Goal: Task Accomplishment & Management: Manage account settings

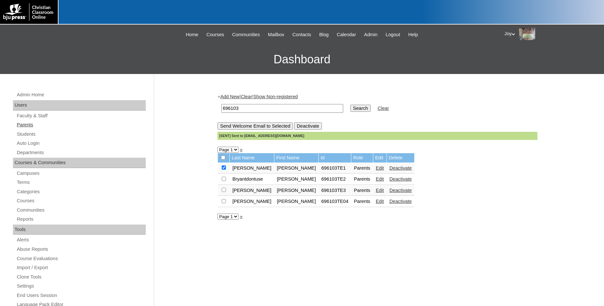
click at [28, 125] on link "Parents" at bounding box center [81, 125] width 130 height 8
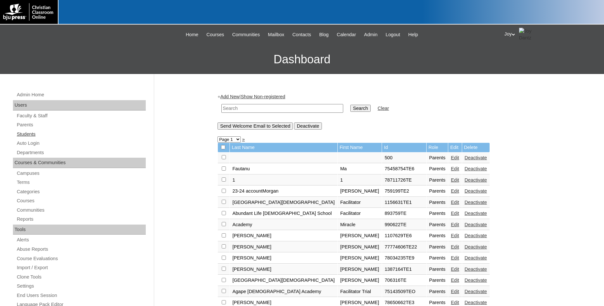
click at [33, 135] on link "Students" at bounding box center [81, 134] width 130 height 8
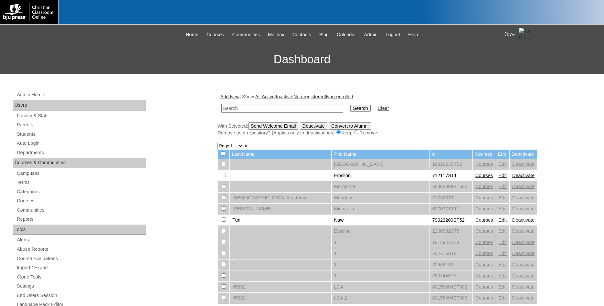
click at [299, 111] on input "text" at bounding box center [282, 108] width 122 height 9
click at [300, 106] on input "text" at bounding box center [282, 108] width 122 height 9
type input "wbob2030@leakeacademy.org"
click at [350, 109] on input "Search" at bounding box center [360, 108] width 20 height 7
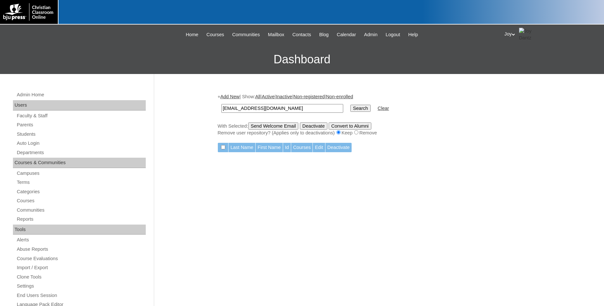
click at [235, 107] on input "wbob2030@leakeacademy.org" at bounding box center [282, 108] width 122 height 9
type input "[EMAIL_ADDRESS][DOMAIN_NAME]"
click at [351, 106] on input "Search" at bounding box center [360, 108] width 20 height 7
click at [353, 109] on input "Search" at bounding box center [360, 108] width 20 height 7
drag, startPoint x: 303, startPoint y: 109, endPoint x: 45, endPoint y: 90, distance: 258.1
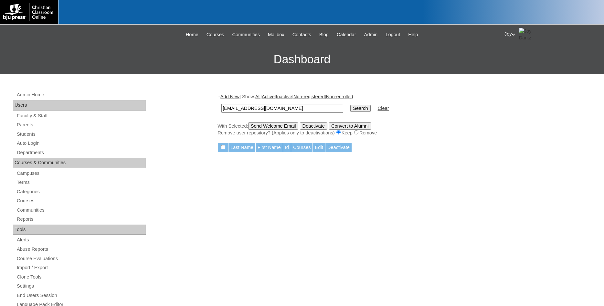
click at [221, 104] on input "wbobo2030@leakeacademy.org" at bounding box center [282, 108] width 122 height 9
click at [27, 127] on link "Parents" at bounding box center [81, 125] width 130 height 8
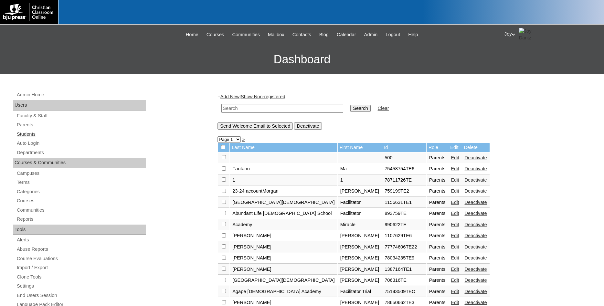
click at [25, 134] on link "Students" at bounding box center [81, 134] width 130 height 8
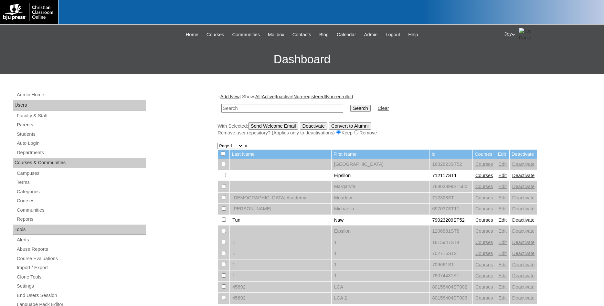
click at [25, 122] on link "Parents" at bounding box center [81, 125] width 130 height 8
click at [284, 110] on input "text" at bounding box center [282, 108] width 122 height 9
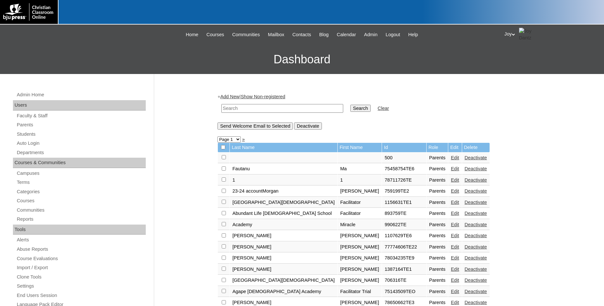
click at [284, 110] on input "text" at bounding box center [282, 108] width 122 height 9
click at [221, 110] on input "[EMAIL_ADDRESS][DOMAIN_NAME]" at bounding box center [282, 108] width 122 height 9
click at [250, 110] on input "[EMAIL_ADDRESS][DOMAIN_NAME]" at bounding box center [282, 108] width 122 height 9
click at [261, 107] on input "[EMAIL_ADDRESS][DOMAIN_NAME]" at bounding box center [282, 108] width 122 height 9
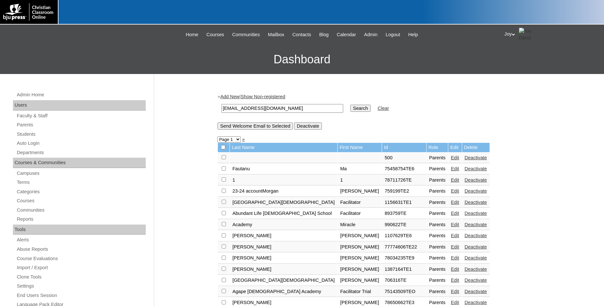
click at [261, 107] on input "[EMAIL_ADDRESS][DOMAIN_NAME]" at bounding box center [282, 108] width 122 height 9
drag, startPoint x: 245, startPoint y: 109, endPoint x: 178, endPoint y: 106, distance: 67.9
click at [221, 107] on input "wbob2030@leakeacademy.org" at bounding box center [282, 108] width 122 height 9
type input "@[DOMAIN_NAME]"
click at [350, 105] on input "Search" at bounding box center [360, 108] width 20 height 7
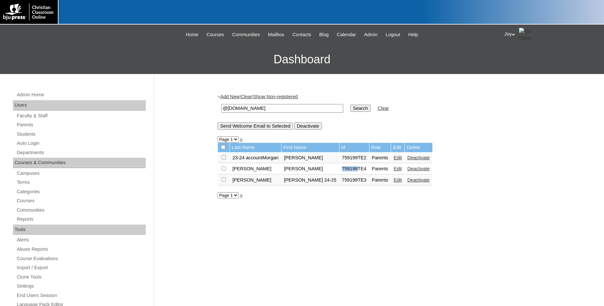
drag, startPoint x: 321, startPoint y: 172, endPoint x: 338, endPoint y: 172, distance: 16.8
click at [339, 172] on td "759199TE4" at bounding box center [354, 168] width 30 height 11
copy td "759199"
click at [18, 129] on link "Parents" at bounding box center [81, 125] width 130 height 8
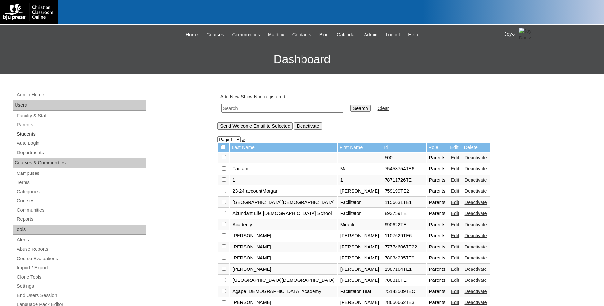
drag, startPoint x: 0, startPoint y: 0, endPoint x: 21, endPoint y: 133, distance: 135.1
click at [21, 133] on link "Students" at bounding box center [81, 134] width 130 height 8
click at [258, 106] on input "text" at bounding box center [282, 108] width 122 height 9
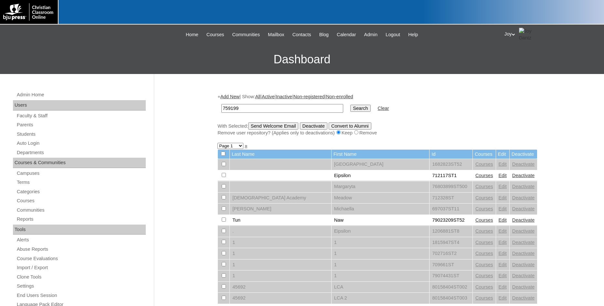
type input "759199"
click at [351, 113] on td "Search" at bounding box center [360, 108] width 26 height 15
click at [350, 109] on input "Search" at bounding box center [360, 108] width 20 height 7
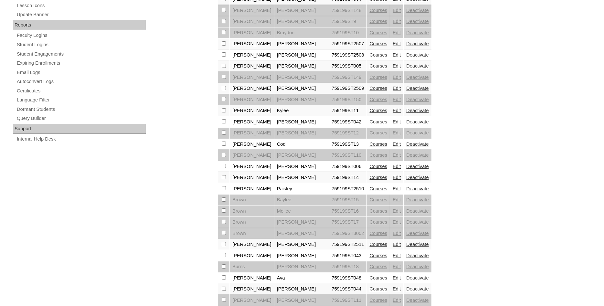
scroll to position [362, 0]
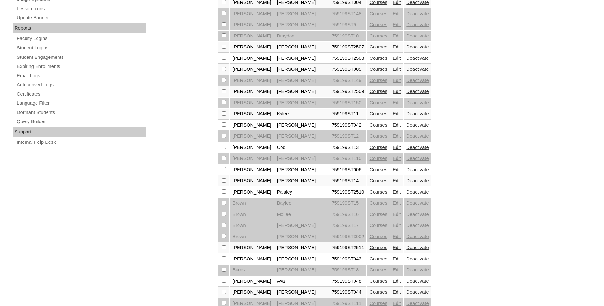
click at [392, 94] on link "Edit" at bounding box center [396, 91] width 8 height 5
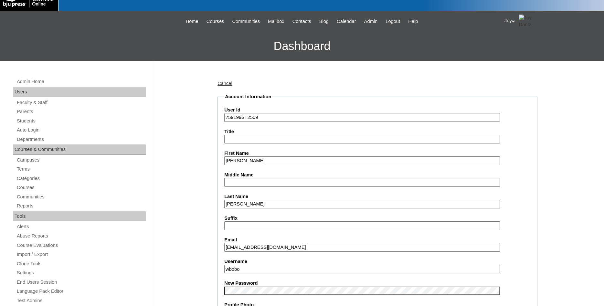
scroll to position [33, 0]
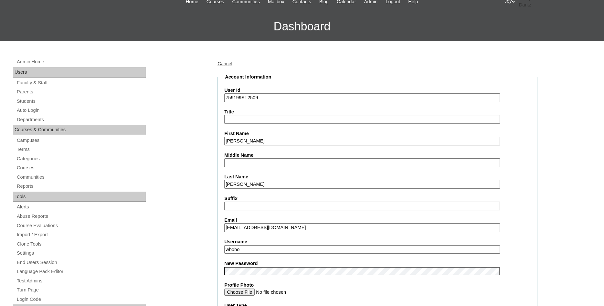
click at [243, 229] on input "wbobo@leakeacademy.org" at bounding box center [361, 227] width 275 height 9
type input "wbobo2030@leakeacademy.org"
click at [253, 245] on input "wbobo" at bounding box center [361, 249] width 275 height 9
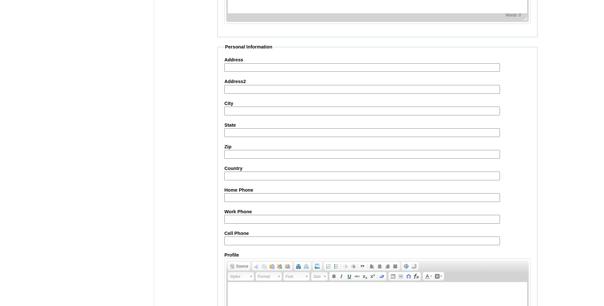
scroll to position [690, 0]
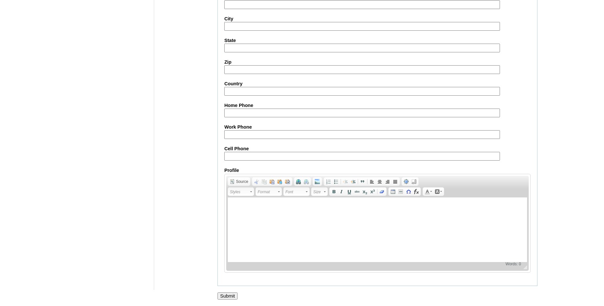
click at [230, 296] on input "Submit" at bounding box center [227, 295] width 20 height 7
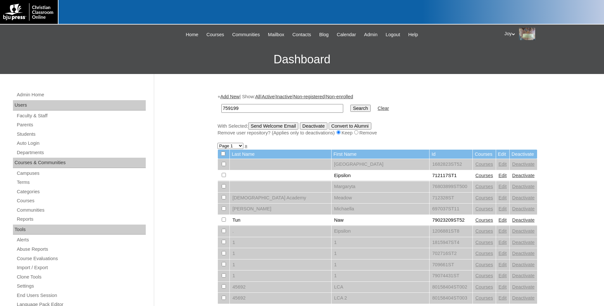
type input "759199"
click at [358, 104] on td "Search" at bounding box center [360, 108] width 26 height 15
click at [356, 108] on input "Search" at bounding box center [360, 108] width 20 height 7
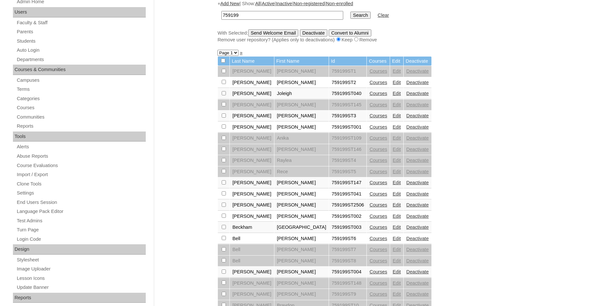
scroll to position [99, 0]
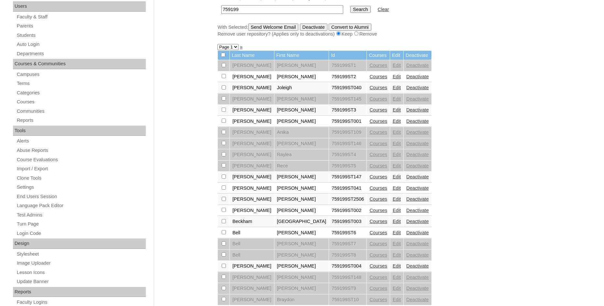
click at [392, 202] on link "Edit" at bounding box center [396, 198] width 8 height 5
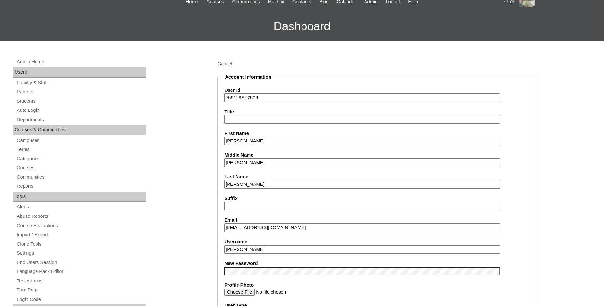
click at [221, 66] on link "Cancel" at bounding box center [224, 63] width 15 height 5
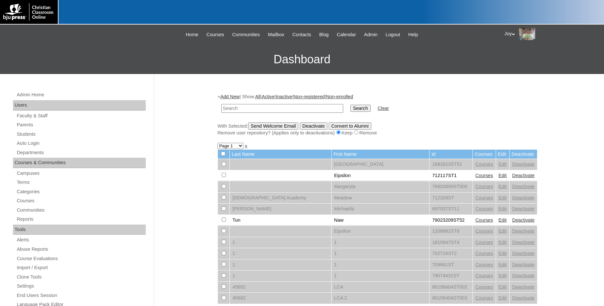
click at [304, 109] on input "text" at bounding box center [282, 108] width 122 height 9
type input "759199"
click at [353, 109] on input "Search" at bounding box center [360, 108] width 20 height 7
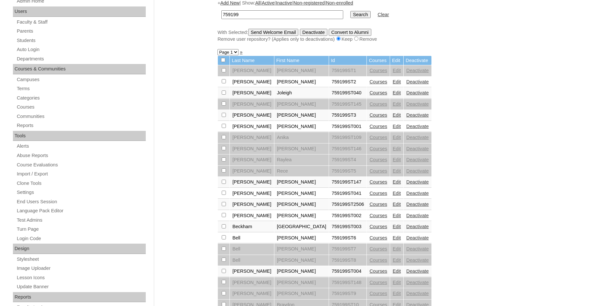
scroll to position [99, 0]
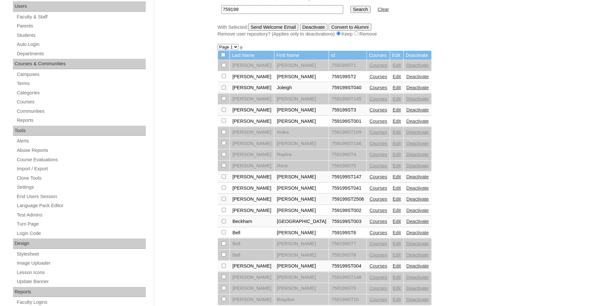
click at [223, 67] on input "checkbox" at bounding box center [224, 65] width 4 height 4
checkbox input "true"
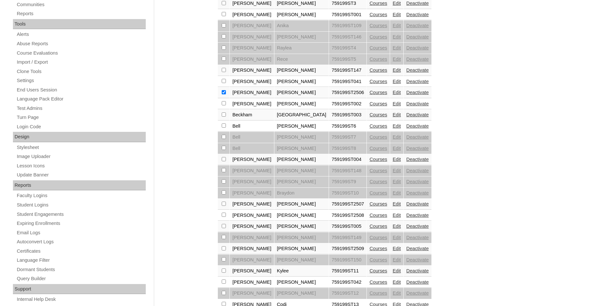
scroll to position [231, 0]
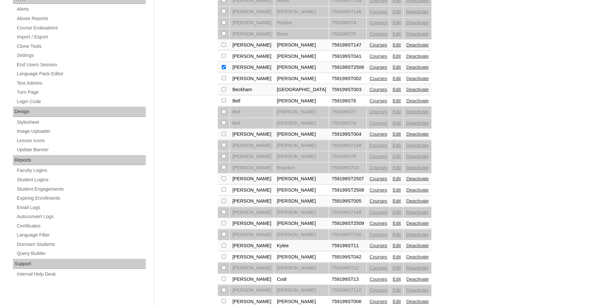
checkbox input "true"
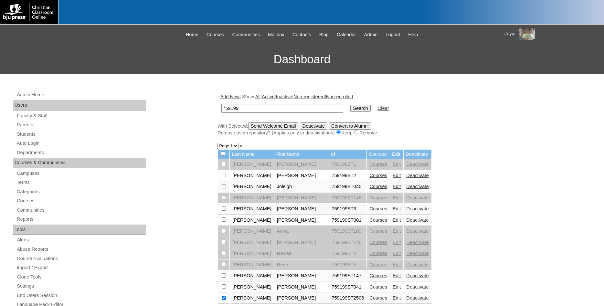
click at [265, 129] on input "Send Welcome Email" at bounding box center [273, 125] width 50 height 7
click at [265, 128] on input "Send Welcome Email" at bounding box center [273, 125] width 50 height 7
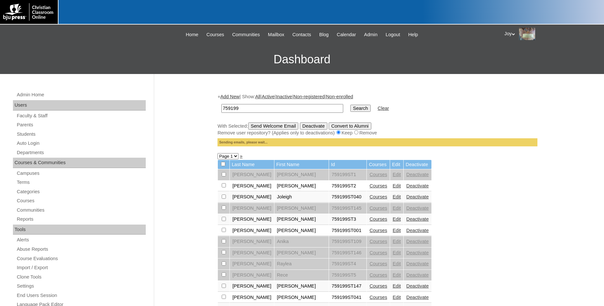
click at [265, 128] on input "Send Welcome Email" at bounding box center [273, 125] width 50 height 7
